Goal: Communication & Community: Answer question/provide support

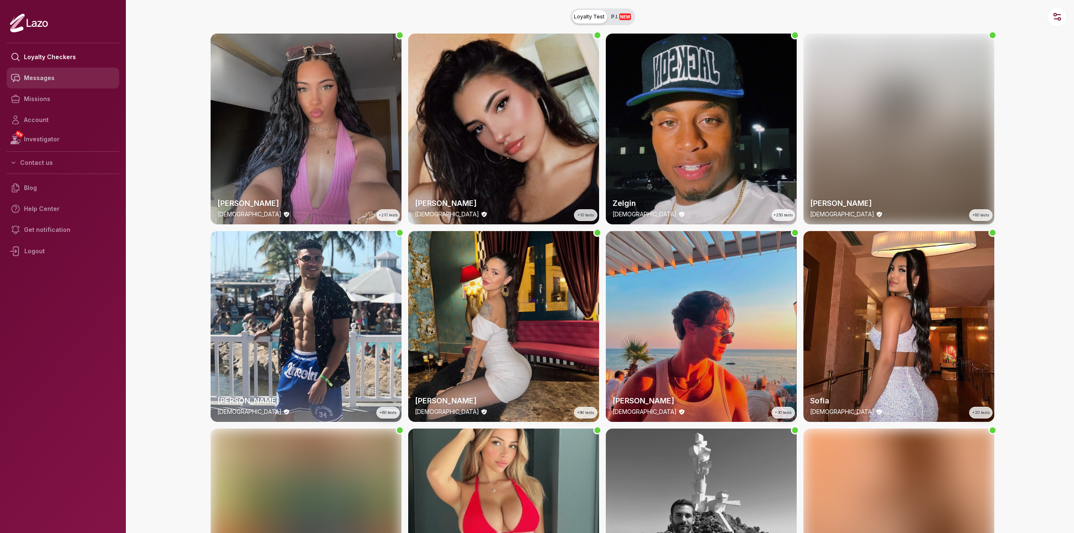
click at [56, 77] on link "Messages" at bounding box center [63, 78] width 112 height 21
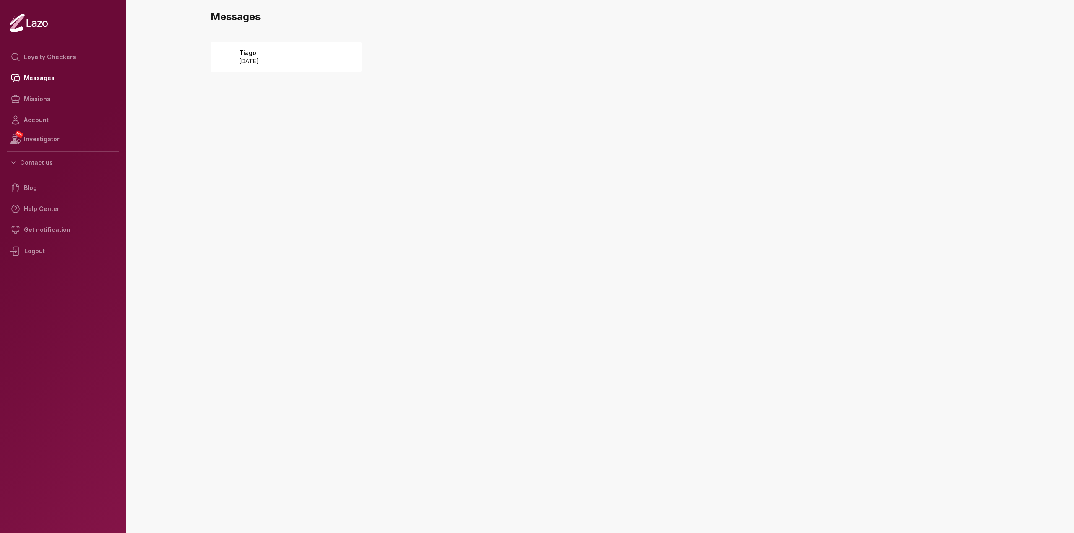
click at [310, 61] on div "Tiago 2025 August 19" at bounding box center [286, 57] width 151 height 30
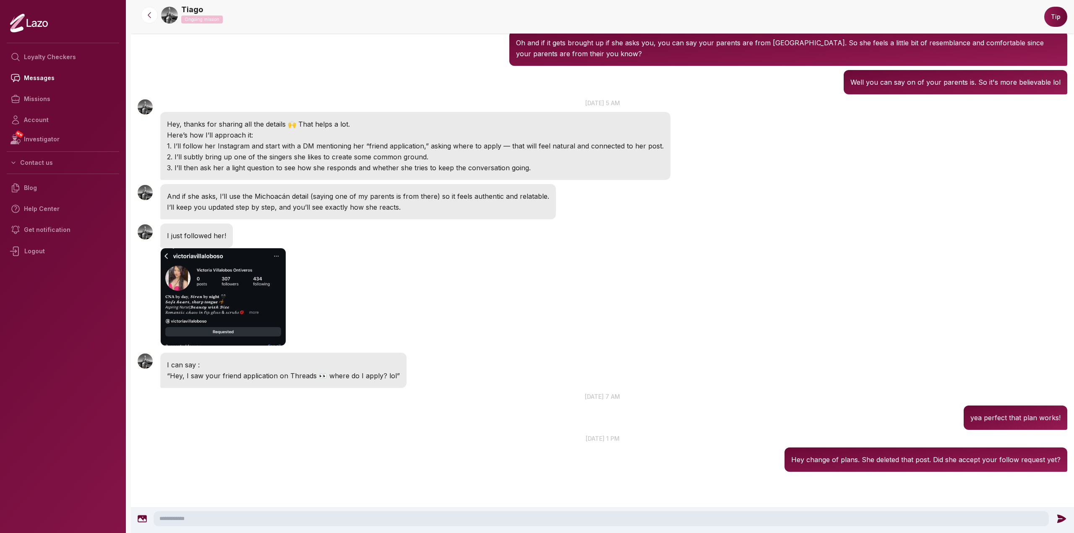
scroll to position [369, 0]
